Goal: Information Seeking & Learning: Learn about a topic

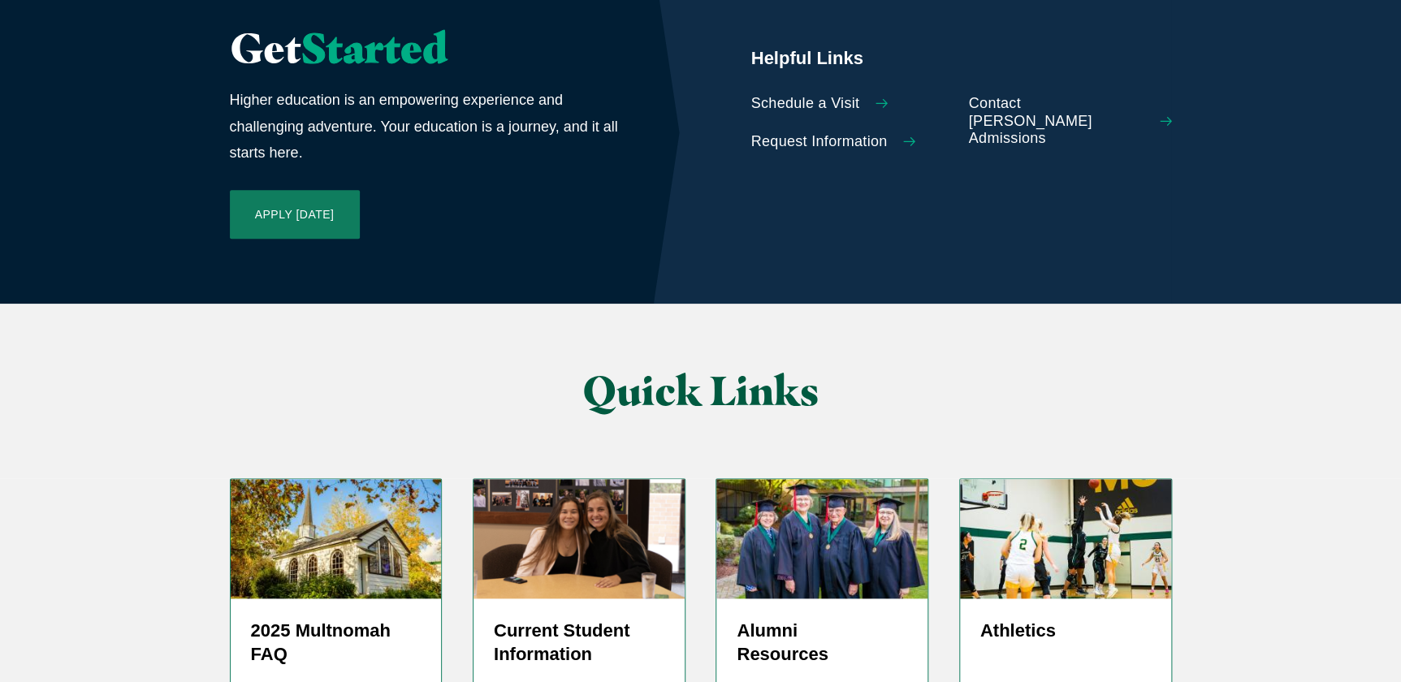
scroll to position [3746, 0]
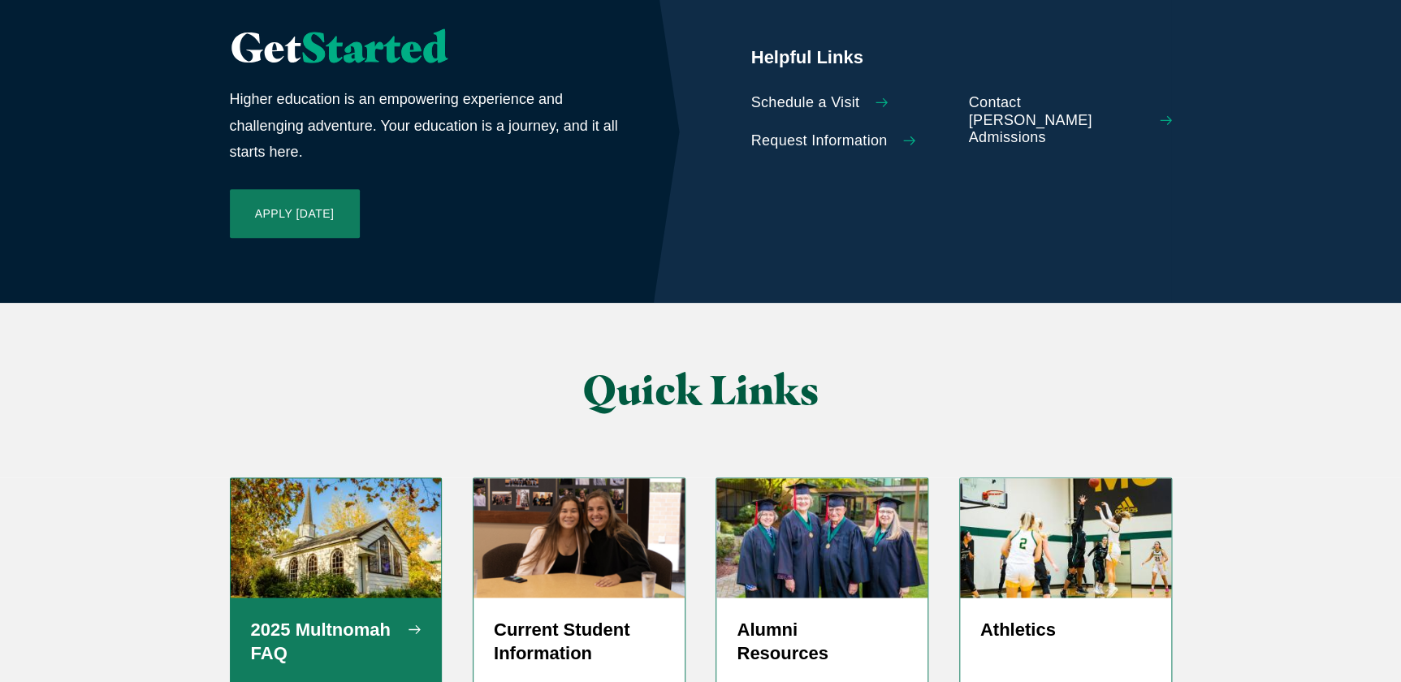
click at [297, 618] on h5 "2025 Multnomah FAQ" at bounding box center [336, 642] width 171 height 49
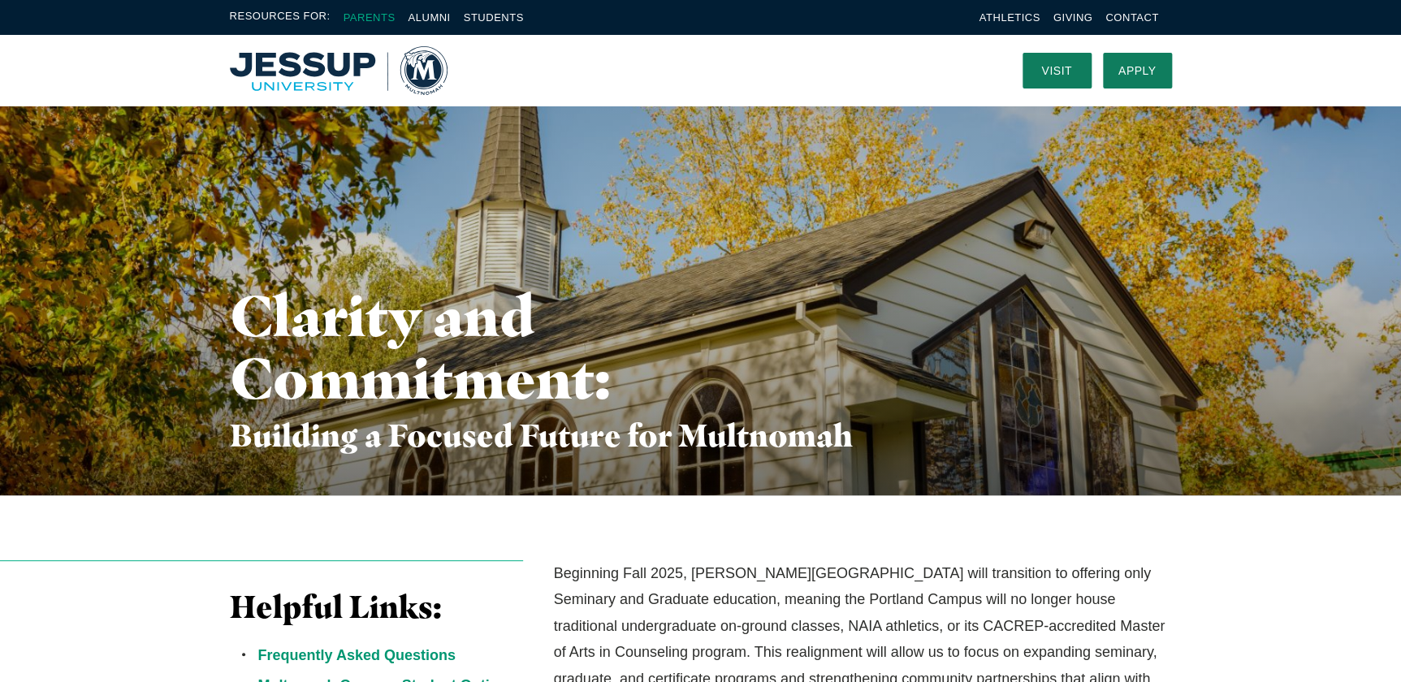
click at [366, 15] on link "Parents" at bounding box center [369, 17] width 52 height 12
